Goal: Find specific page/section

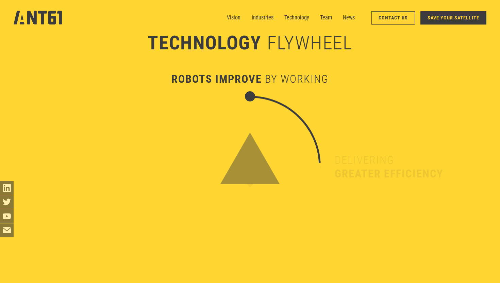
scroll to position [2076, 0]
click at [388, 19] on link "Contact Us" at bounding box center [394, 17] width 44 height 13
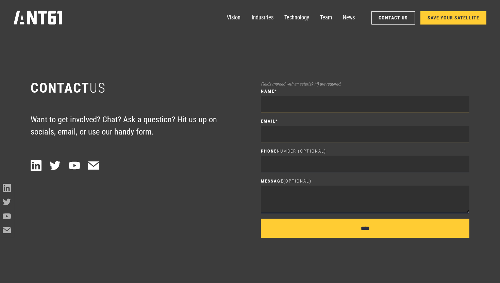
scroll to position [3950, 0]
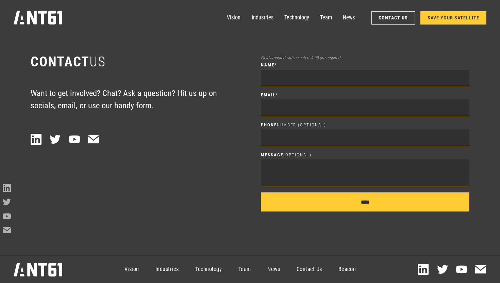
scroll to position [2076, 0]
